Goal: Transaction & Acquisition: Purchase product/service

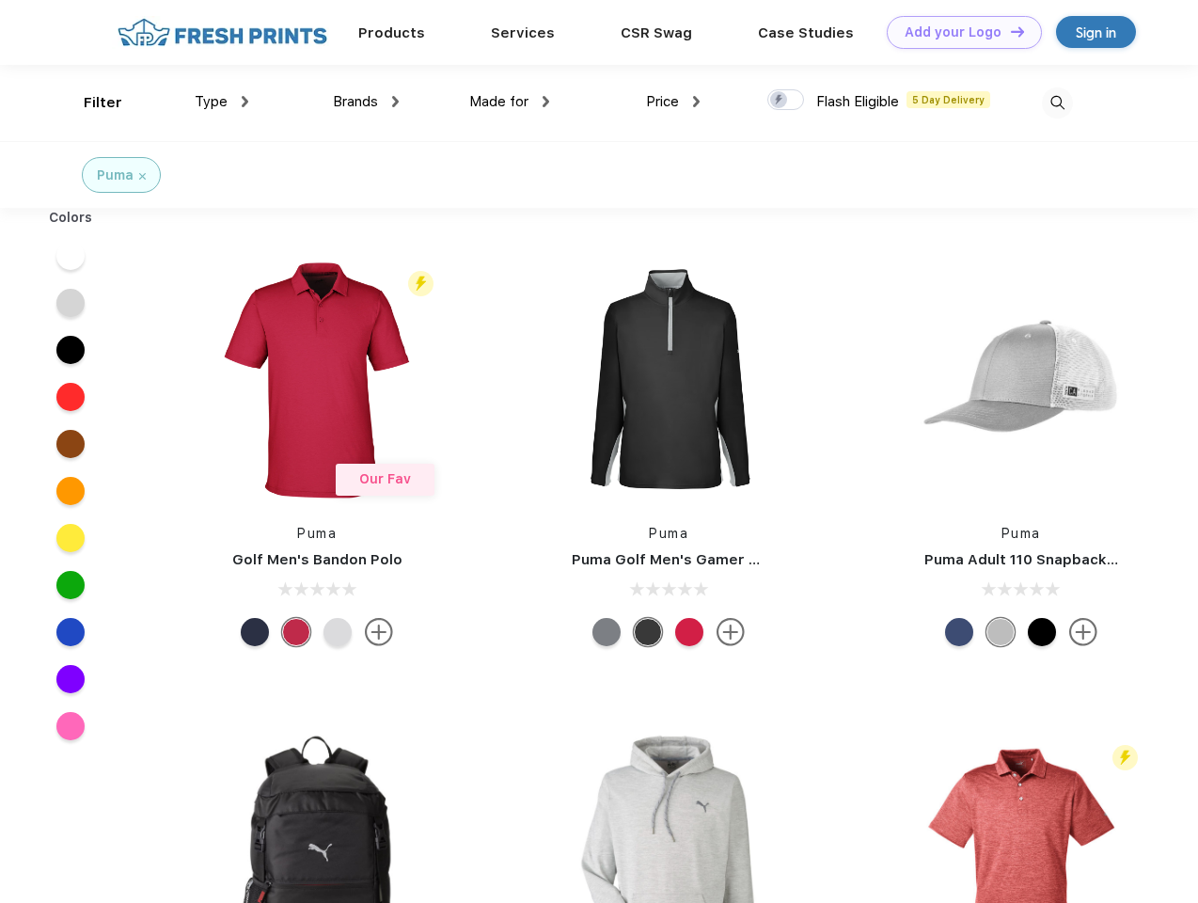
click at [957, 32] on link "Add your Logo Design Tool" at bounding box center [964, 32] width 155 height 33
click at [0, 0] on div "Design Tool" at bounding box center [0, 0] width 0 height 0
click at [1009, 31] on link "Add your Logo Design Tool" at bounding box center [964, 32] width 155 height 33
click at [90, 102] on div "Filter" at bounding box center [103, 103] width 39 height 22
click at [222, 102] on span "Type" at bounding box center [211, 101] width 33 height 17
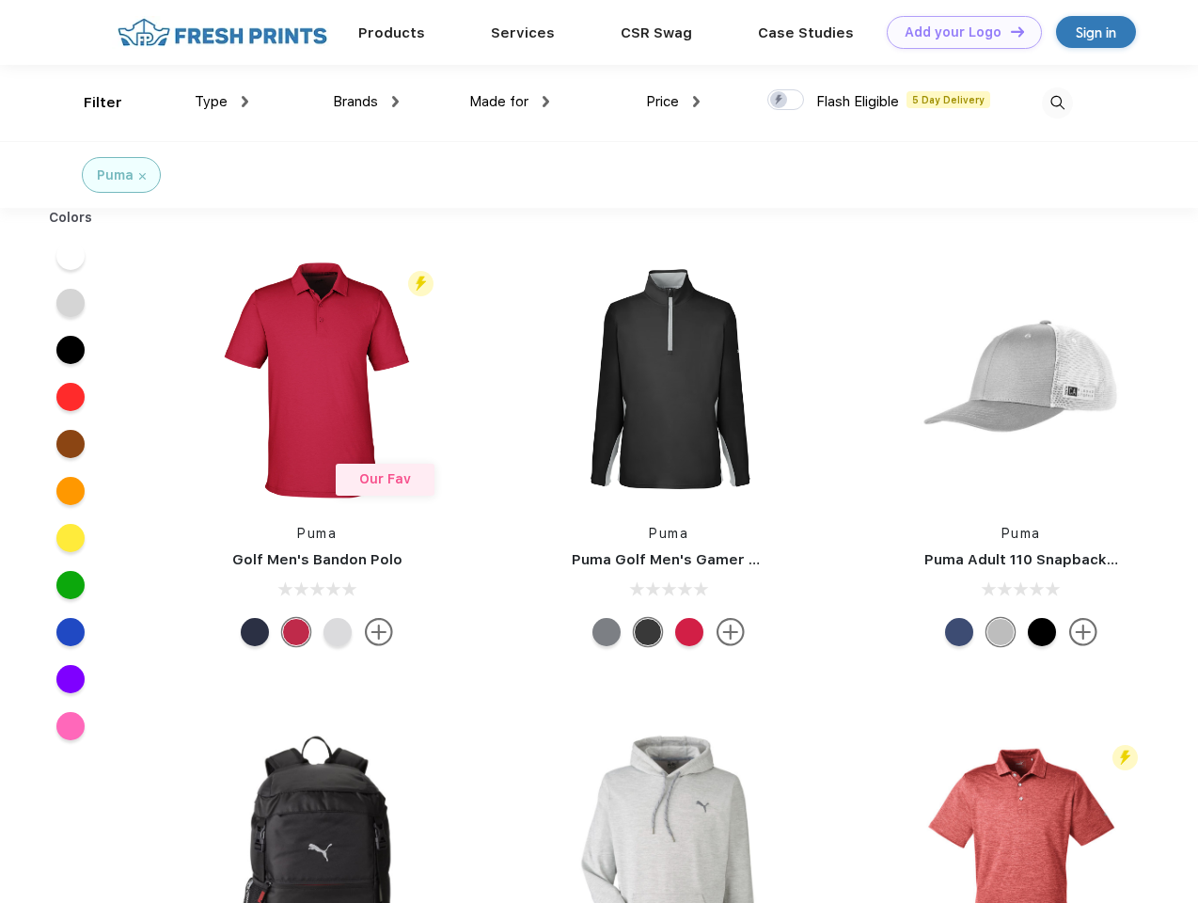
click at [366, 102] on span "Brands" at bounding box center [355, 101] width 45 height 17
click at [510, 102] on span "Made for" at bounding box center [498, 101] width 59 height 17
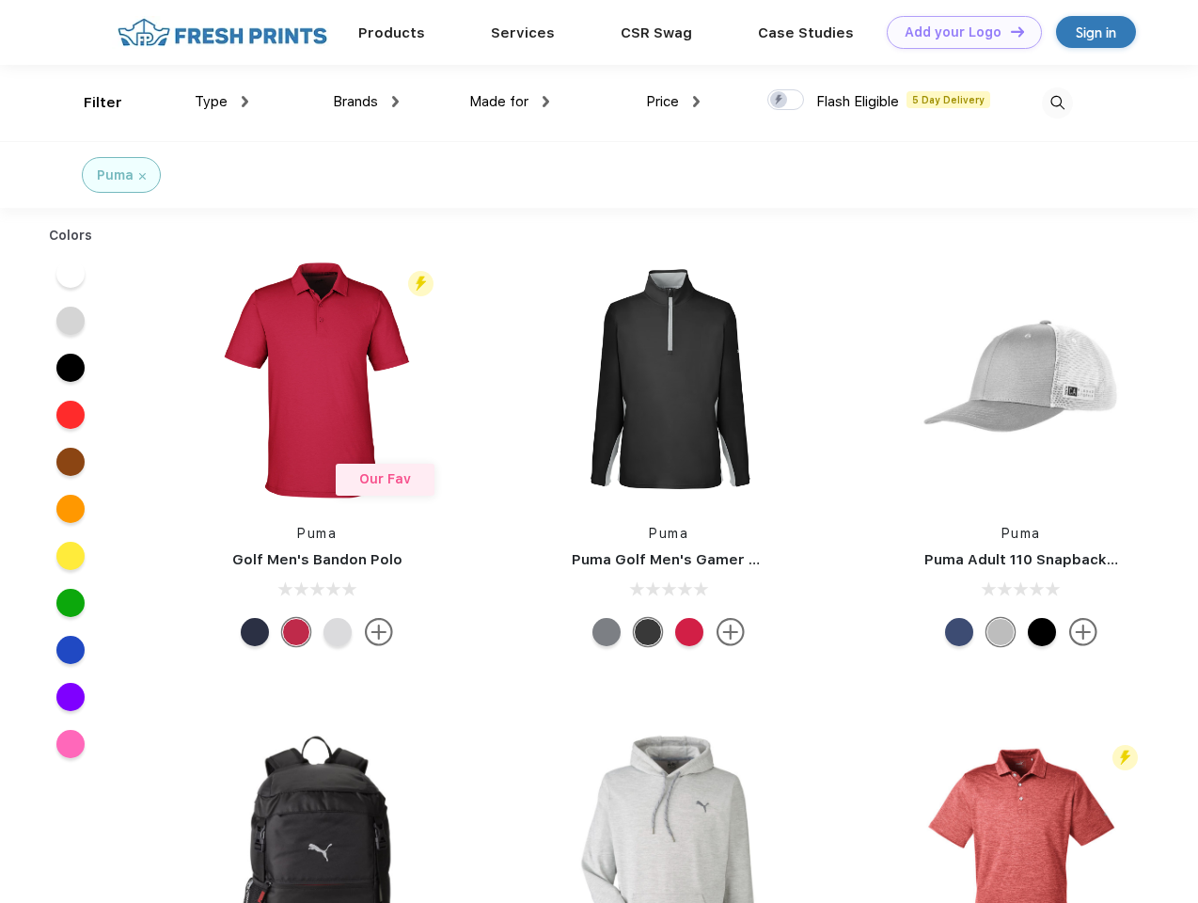
click at [673, 102] on span "Price" at bounding box center [662, 101] width 33 height 17
click at [786, 101] on div at bounding box center [785, 99] width 37 height 21
click at [779, 101] on input "checkbox" at bounding box center [773, 94] width 12 height 12
click at [1057, 102] on img at bounding box center [1057, 102] width 31 height 31
